Goal: Find specific page/section: Find specific page/section

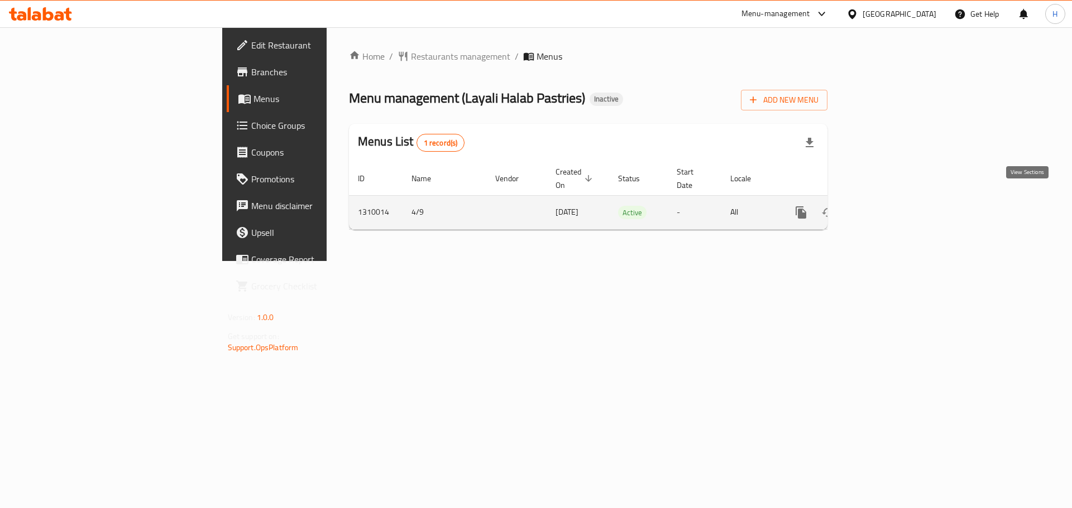
click at [888, 206] on icon "enhanced table" at bounding box center [881, 212] width 13 height 13
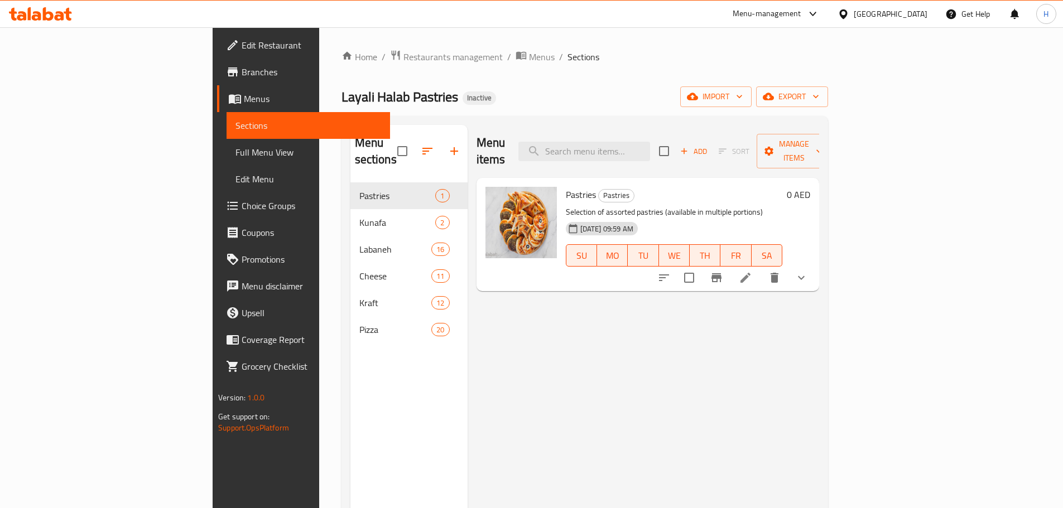
drag, startPoint x: 56, startPoint y: 148, endPoint x: 606, endPoint y: 4, distance: 568.3
click at [236, 148] on span "Full Menu View" at bounding box center [309, 152] width 146 height 13
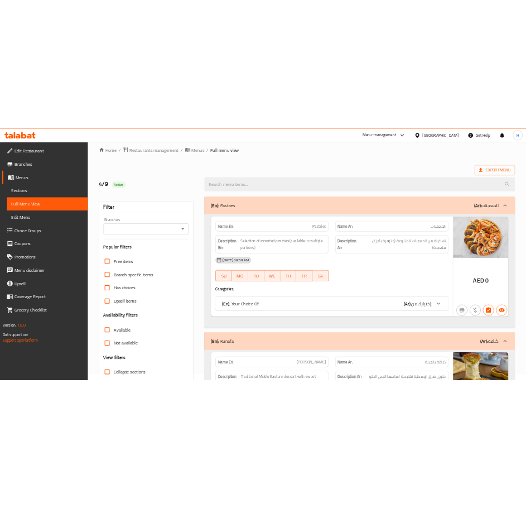
scroll to position [56, 0]
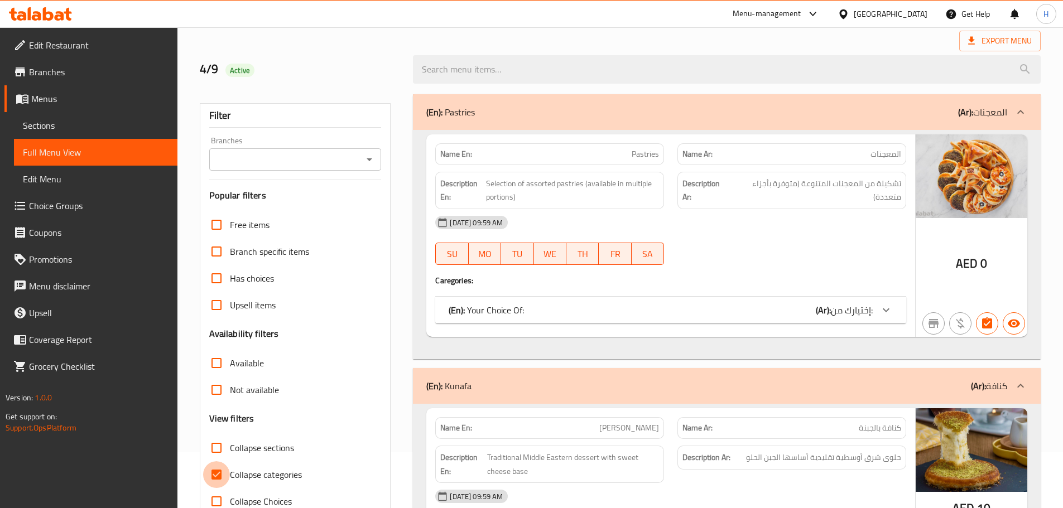
click at [215, 477] on input "Collapse categories" at bounding box center [216, 475] width 27 height 27
checkbox input "false"
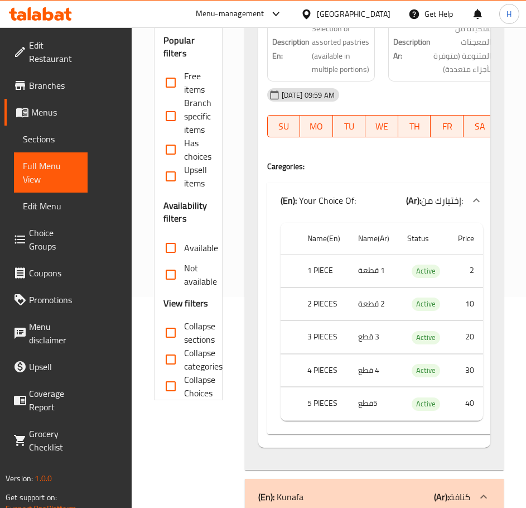
scroll to position [223, 0]
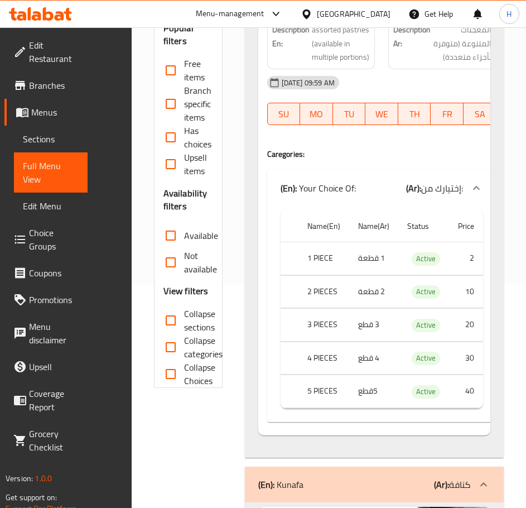
drag, startPoint x: 174, startPoint y: 318, endPoint x: 379, endPoint y: 251, distance: 215.7
click at [174, 318] on input "Collapse sections" at bounding box center [170, 320] width 27 height 27
checkbox input "true"
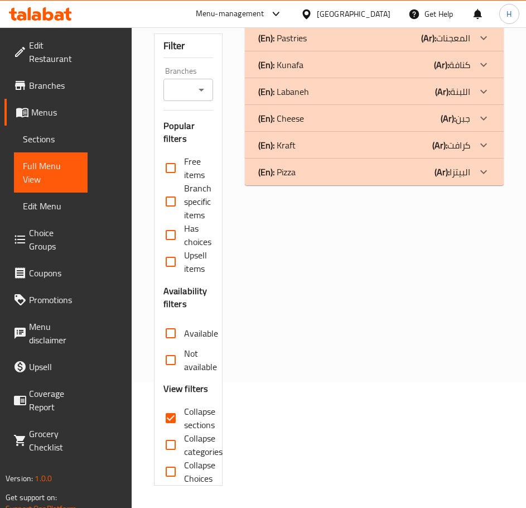
scroll to position [126, 0]
drag, startPoint x: 478, startPoint y: 173, endPoint x: 153, endPoint y: 26, distance: 356.2
click at [478, 174] on icon at bounding box center [483, 171] width 13 height 13
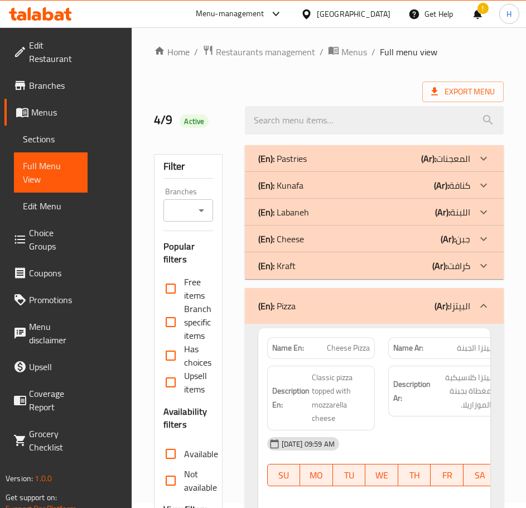
scroll to position [0, 0]
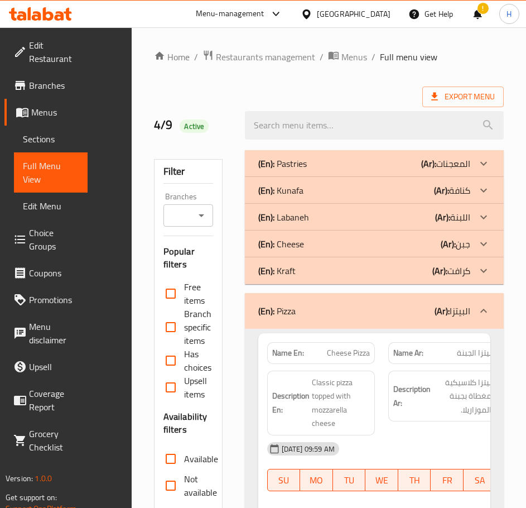
click at [436, 160] on p "(Ar): المعجنات" at bounding box center [445, 163] width 49 height 13
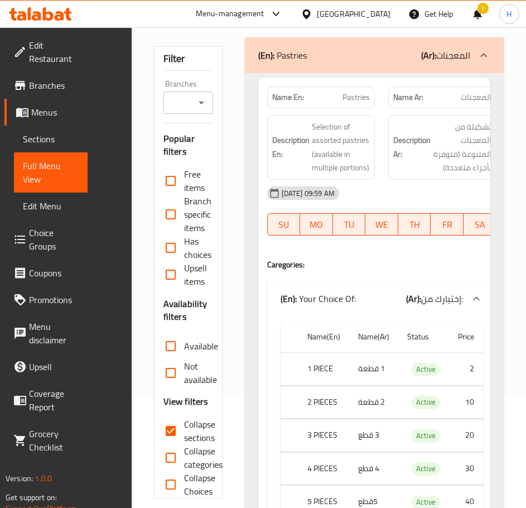
scroll to position [112, 0]
